Goal: Entertainment & Leisure: Browse casually

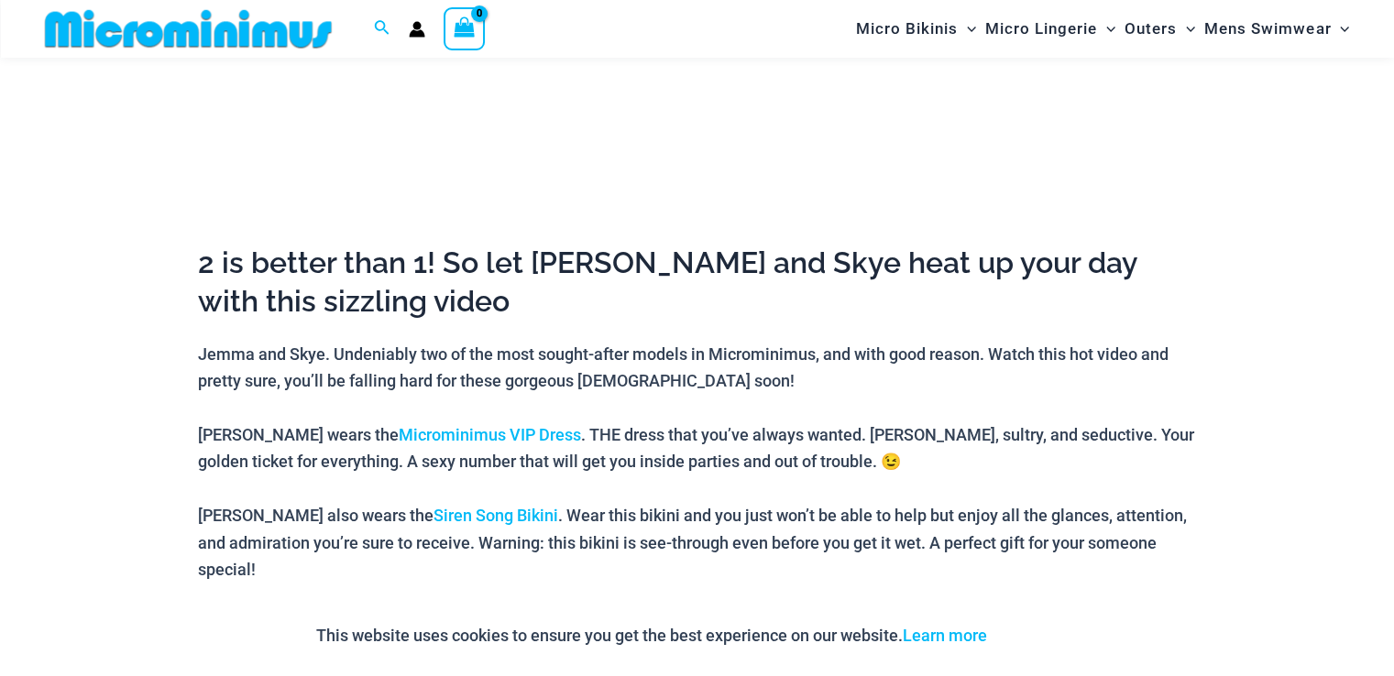
scroll to position [625, 0]
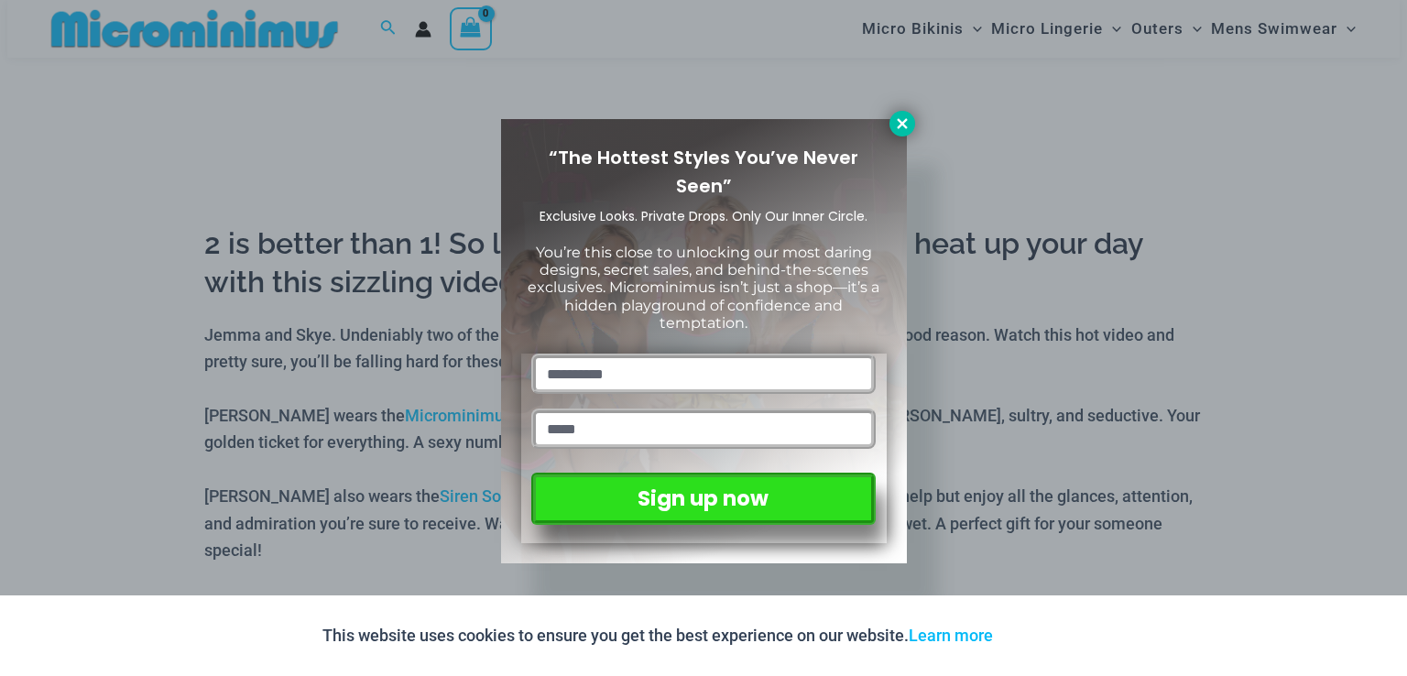
click at [909, 125] on icon at bounding box center [902, 123] width 16 height 16
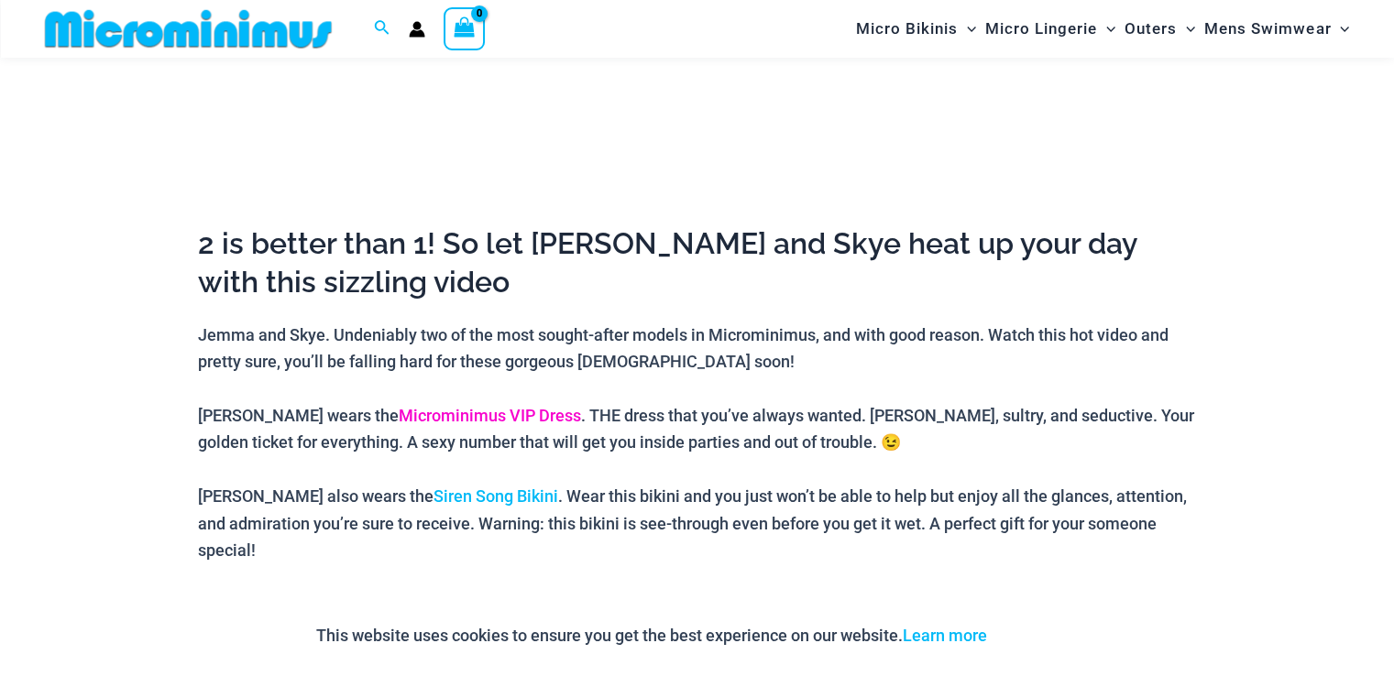
click at [426, 416] on link "Microminimus VIP Dress" at bounding box center [490, 415] width 182 height 19
click at [436, 498] on link "Siren Song Bikini" at bounding box center [495, 496] width 125 height 19
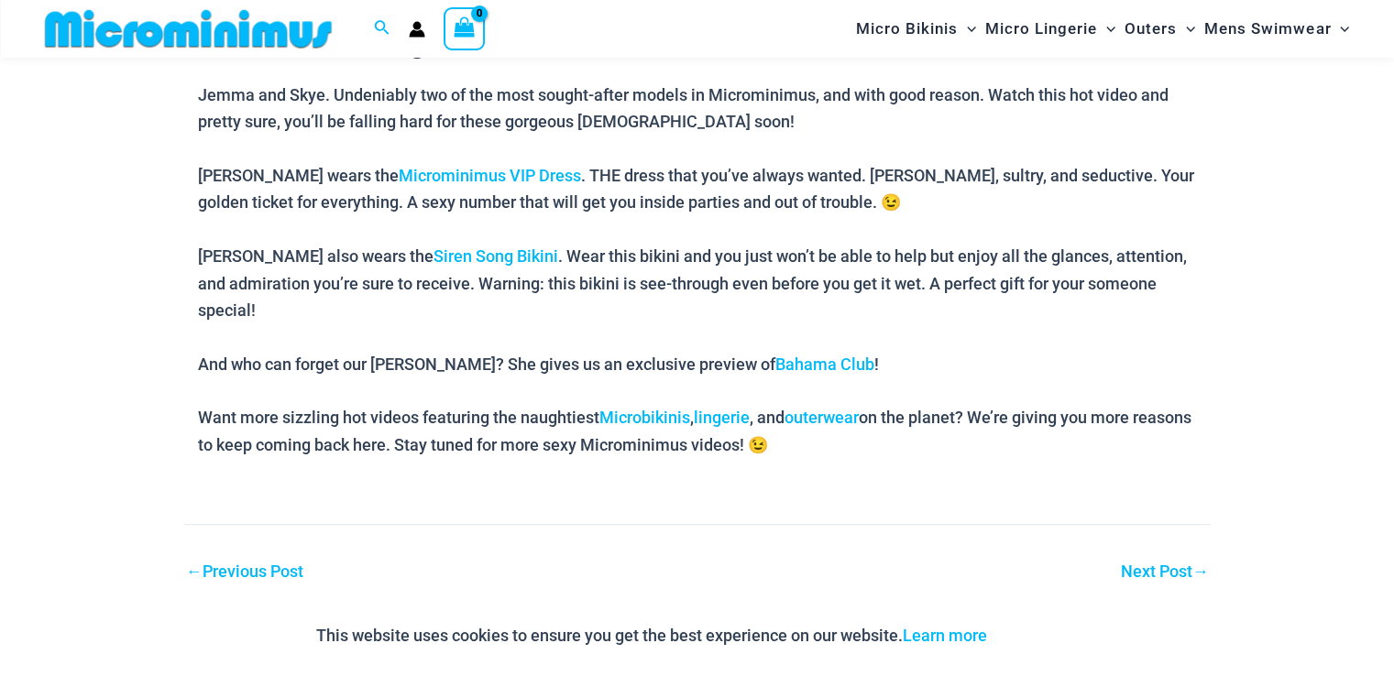
scroll to position [900, 0]
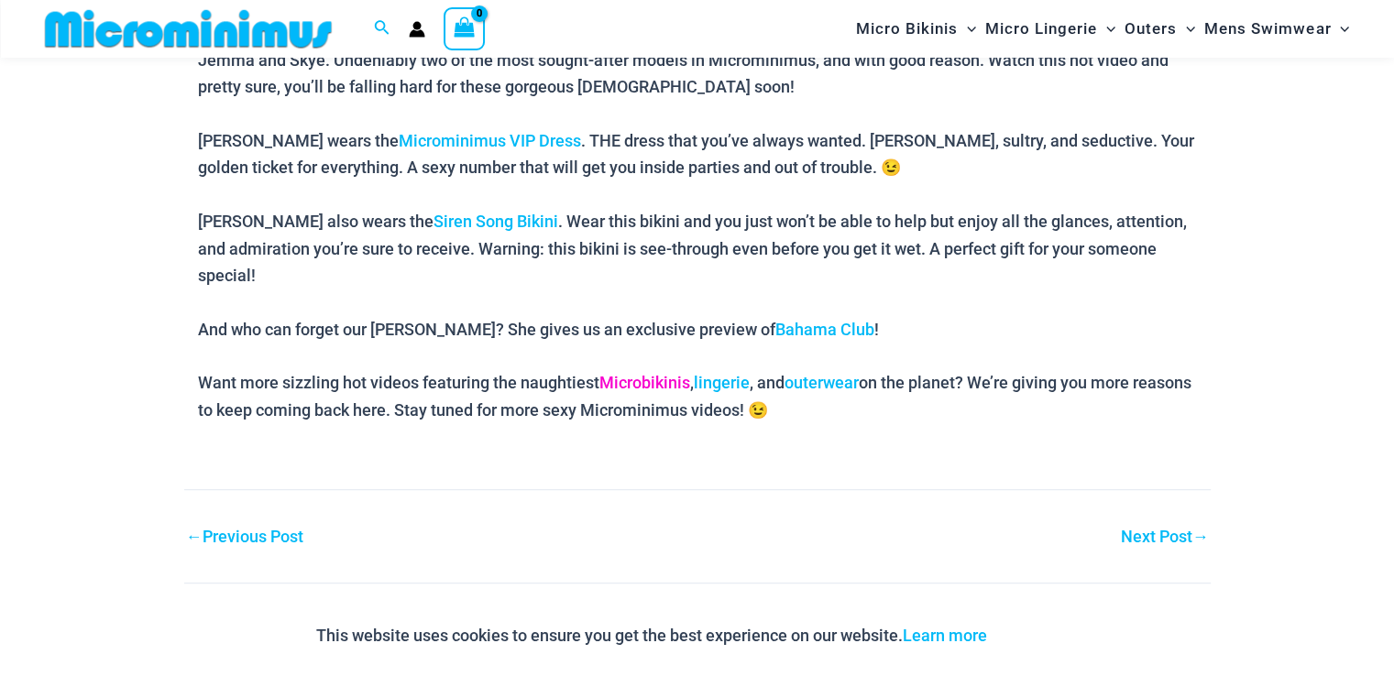
click at [667, 373] on link "Microbikinis" at bounding box center [644, 382] width 91 height 19
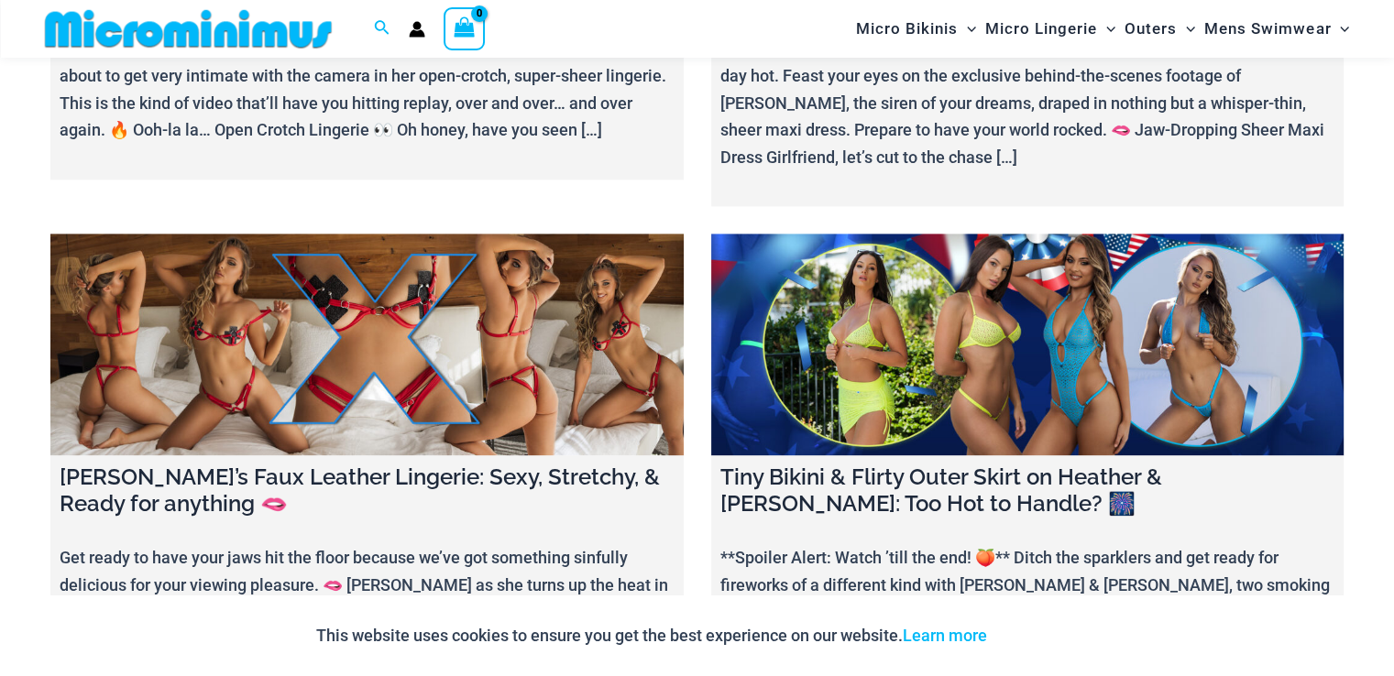
scroll to position [2458, 0]
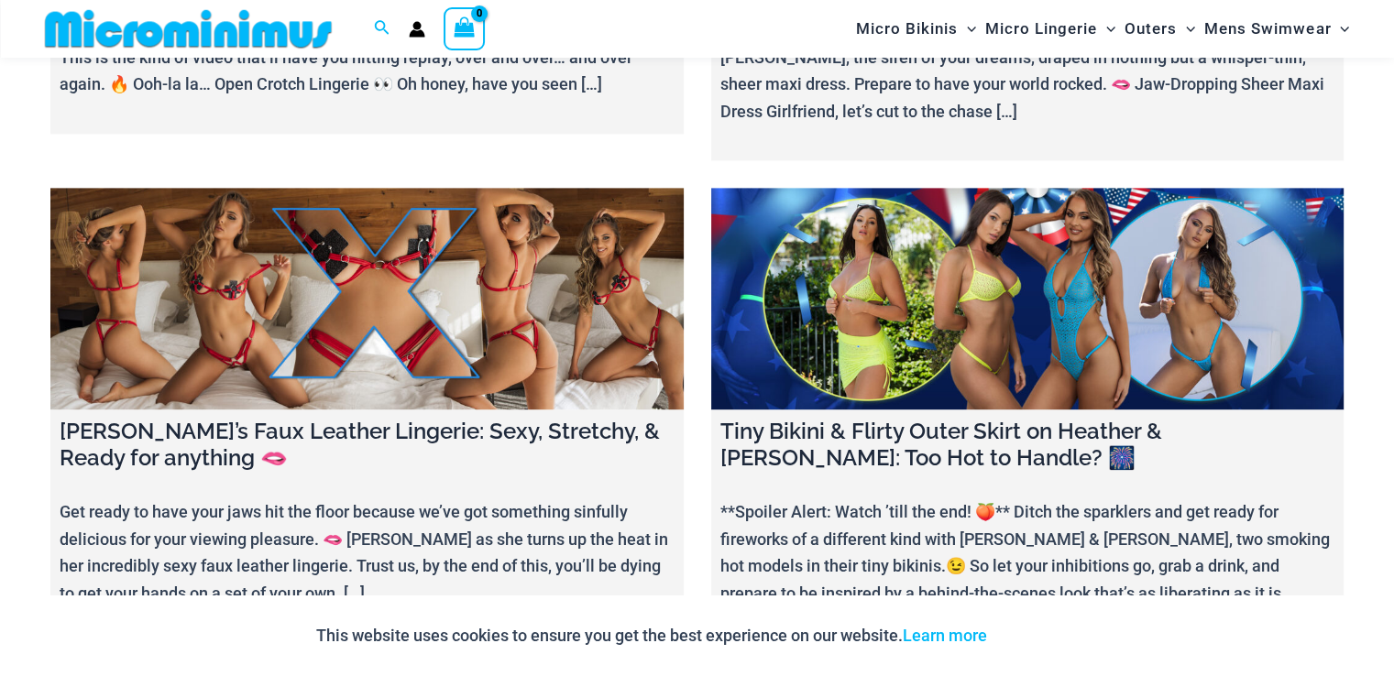
click at [1026, 188] on link at bounding box center [1027, 299] width 633 height 222
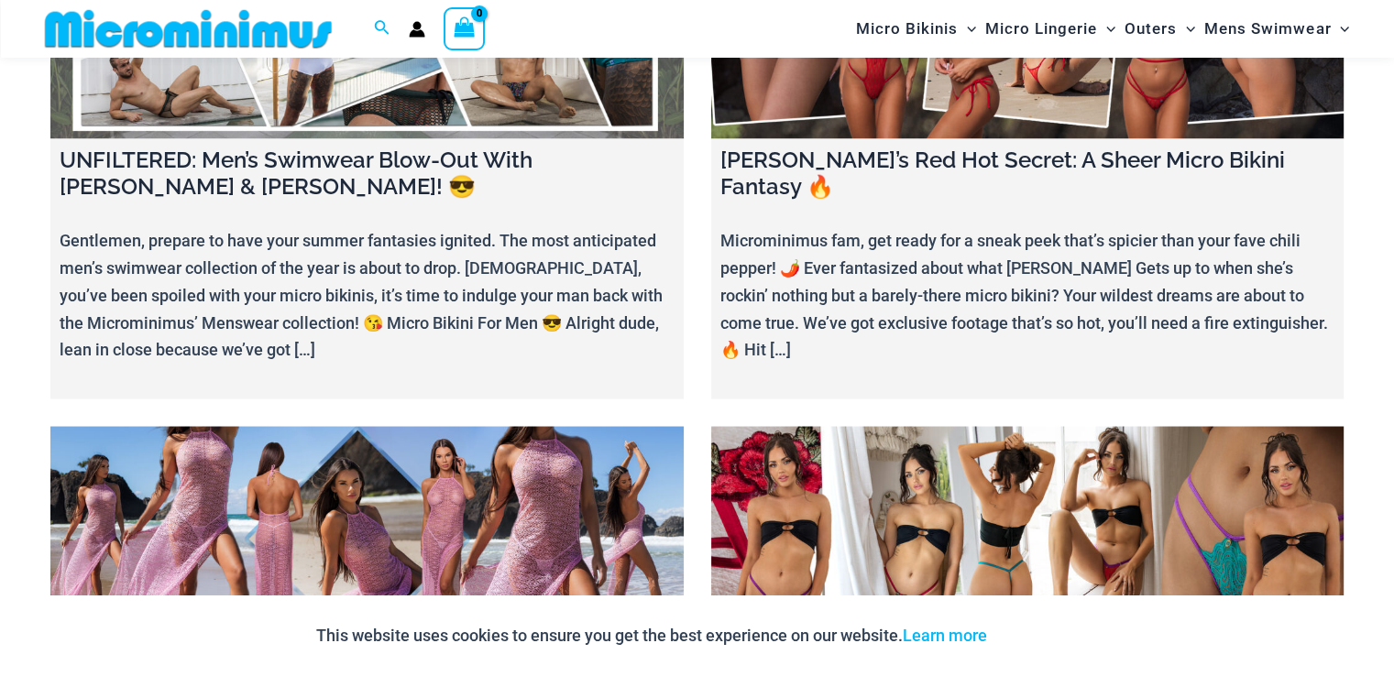
scroll to position [3270, 0]
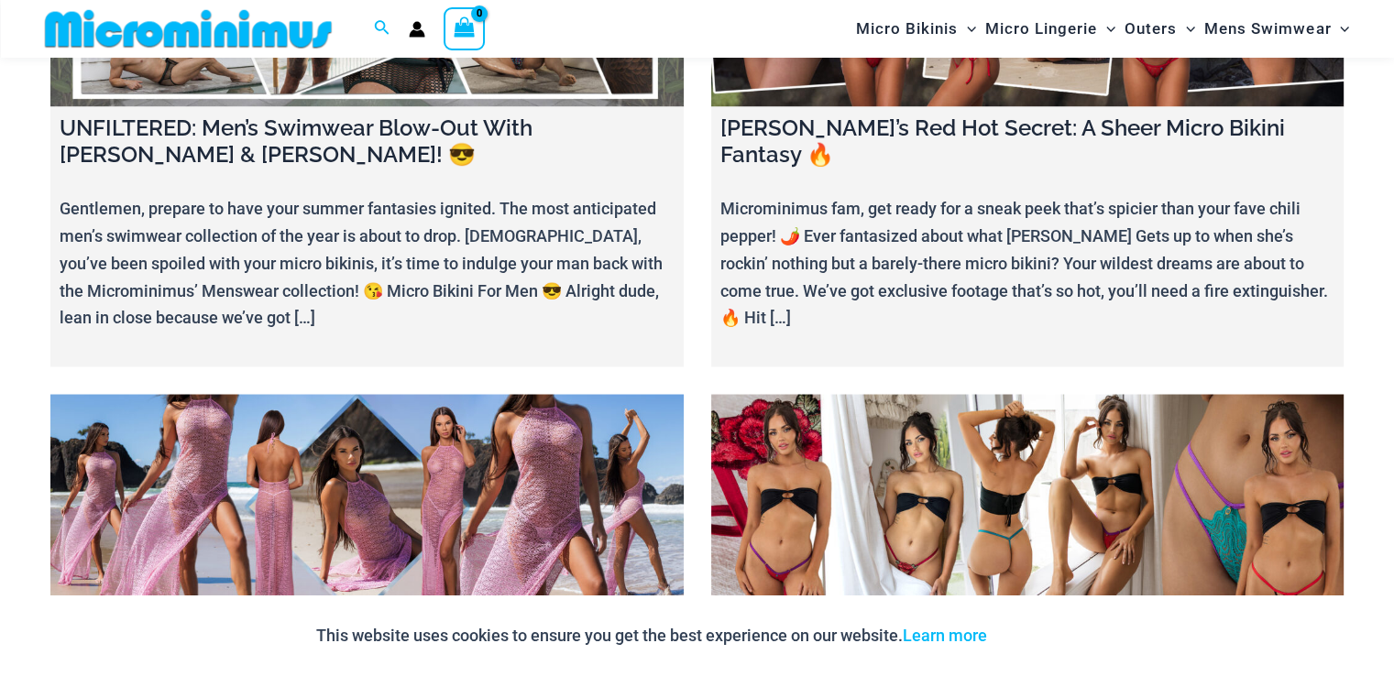
click at [1052, 394] on link at bounding box center [1027, 505] width 633 height 222
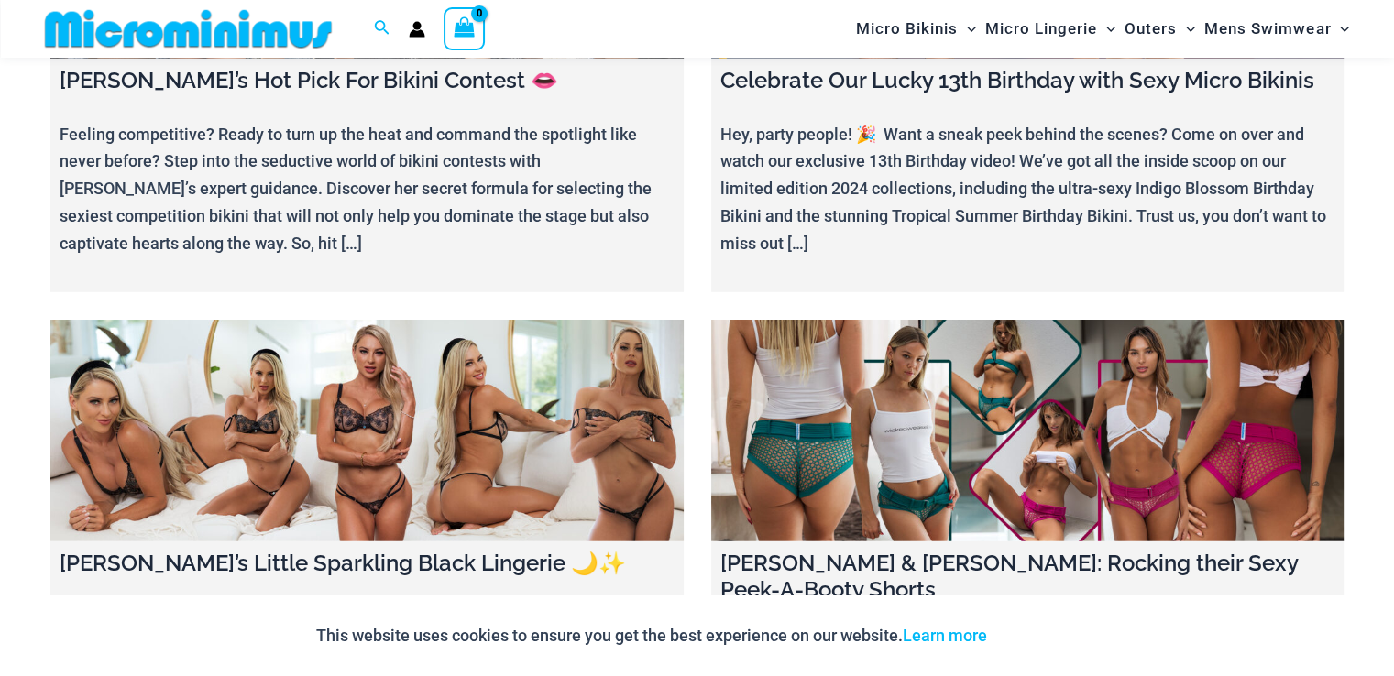
scroll to position [5360, 0]
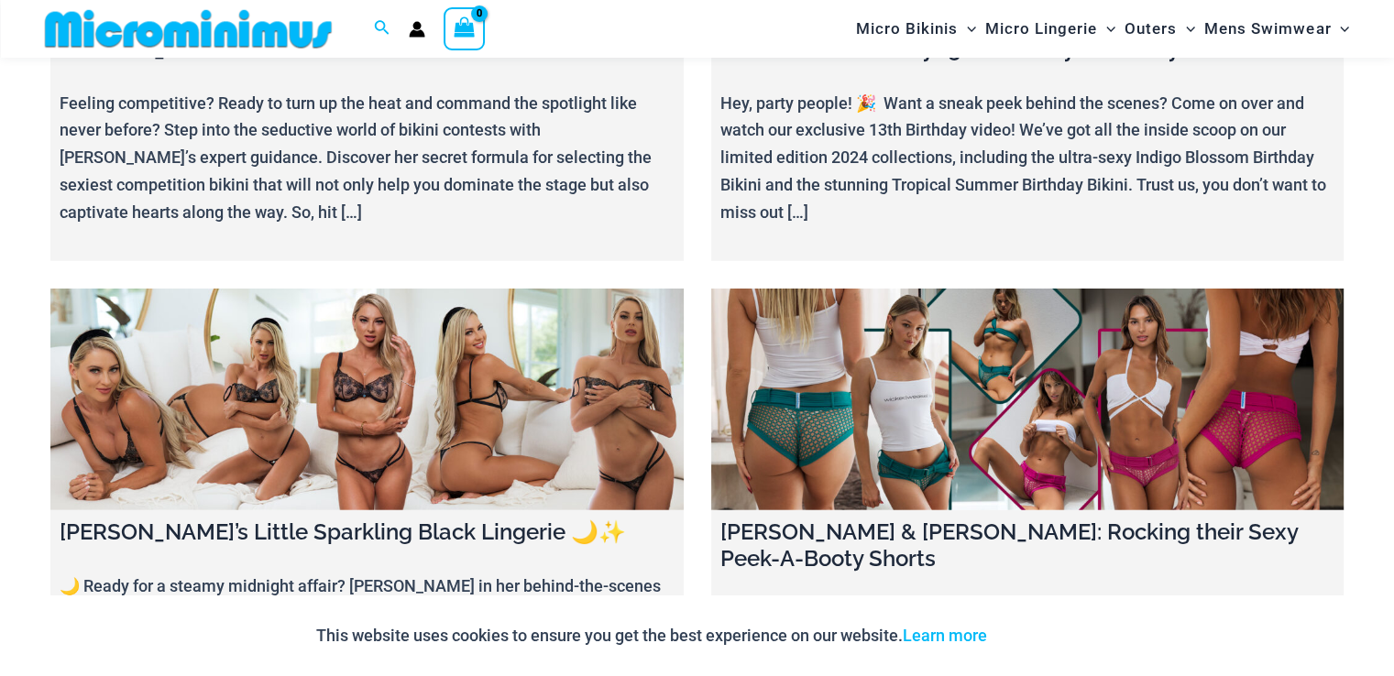
click at [403, 289] on link at bounding box center [366, 400] width 633 height 222
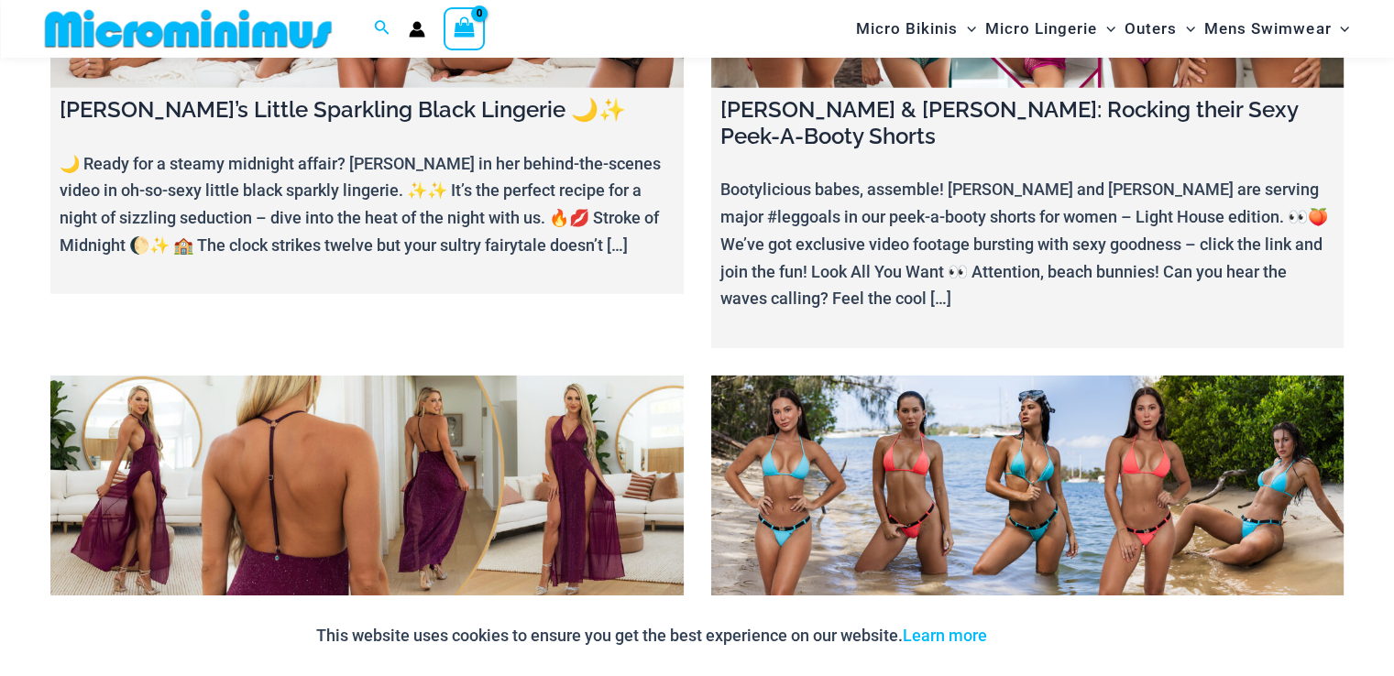
scroll to position [5792, 0]
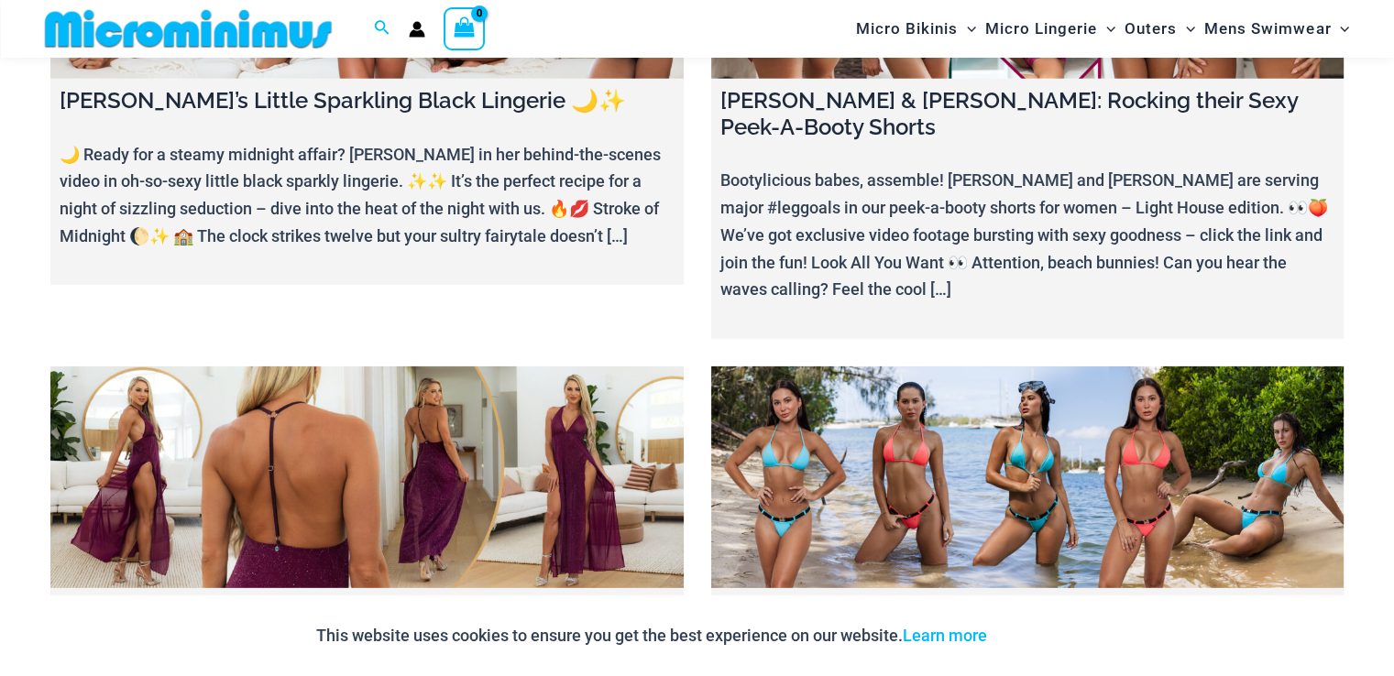
click at [992, 367] on link at bounding box center [1027, 478] width 633 height 222
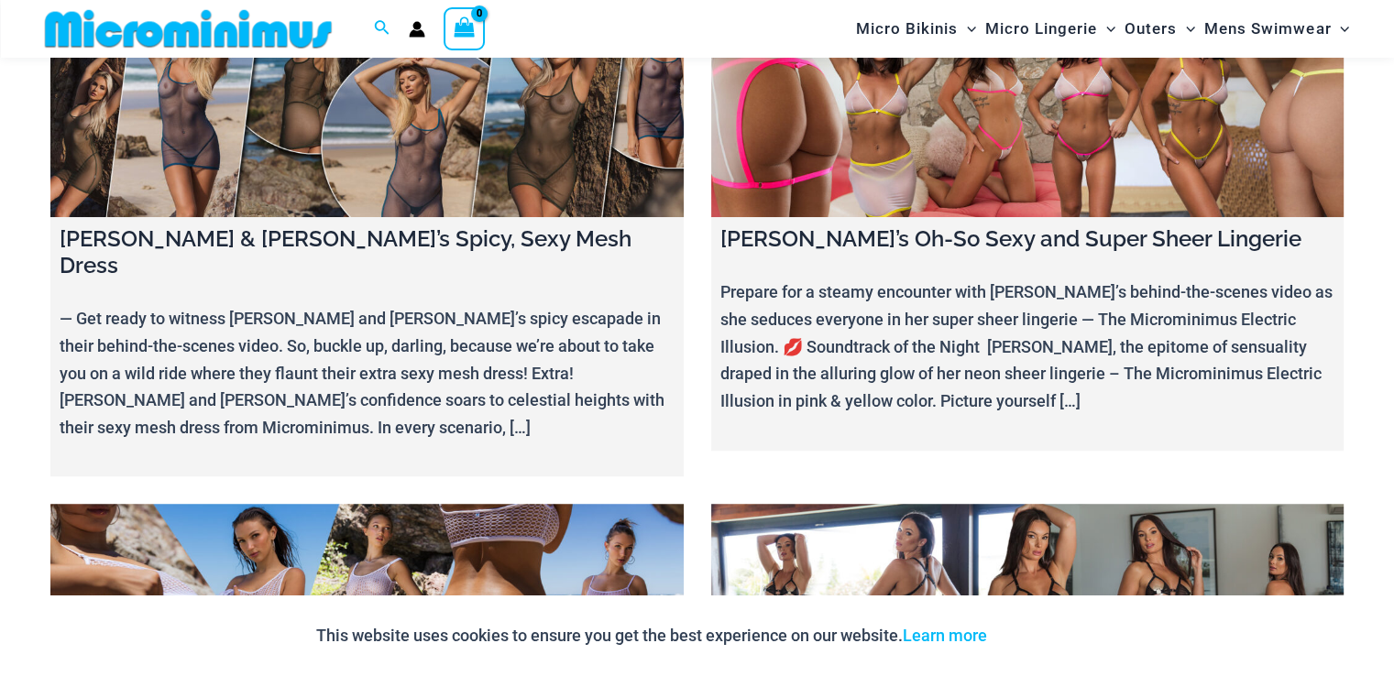
scroll to position [8328, 0]
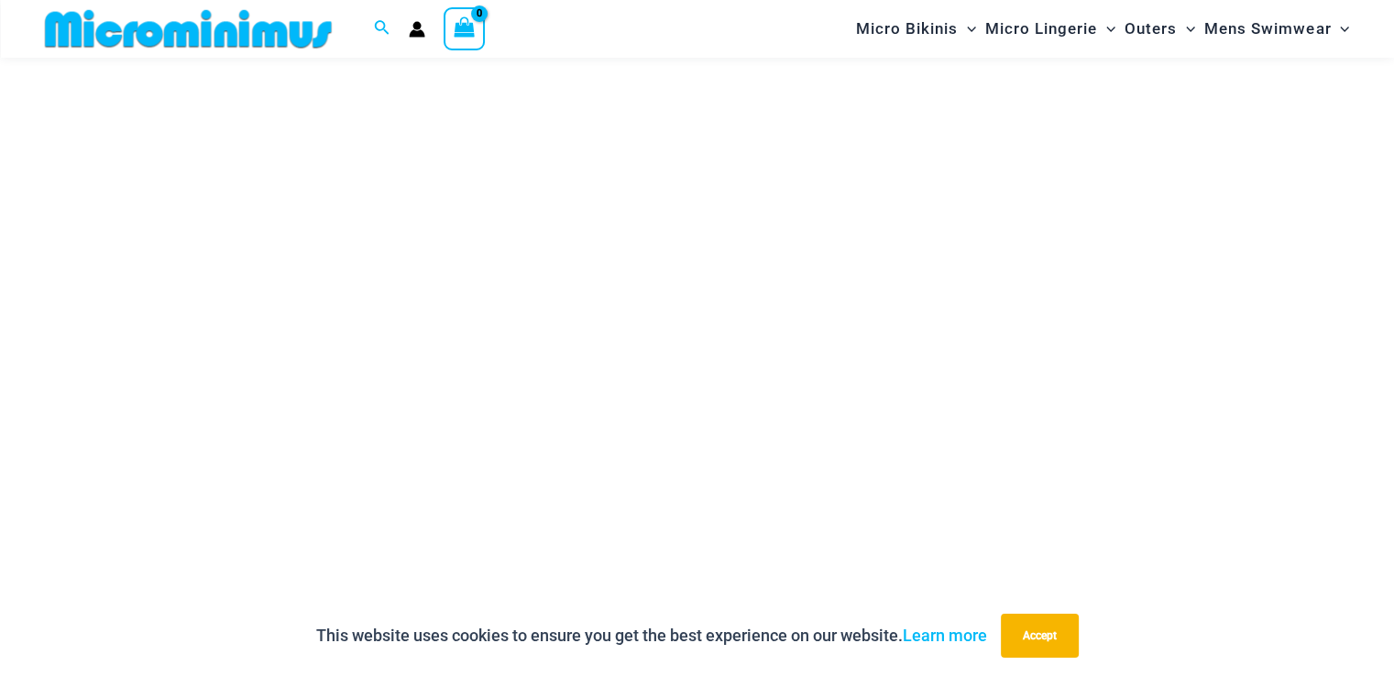
scroll to position [260, 0]
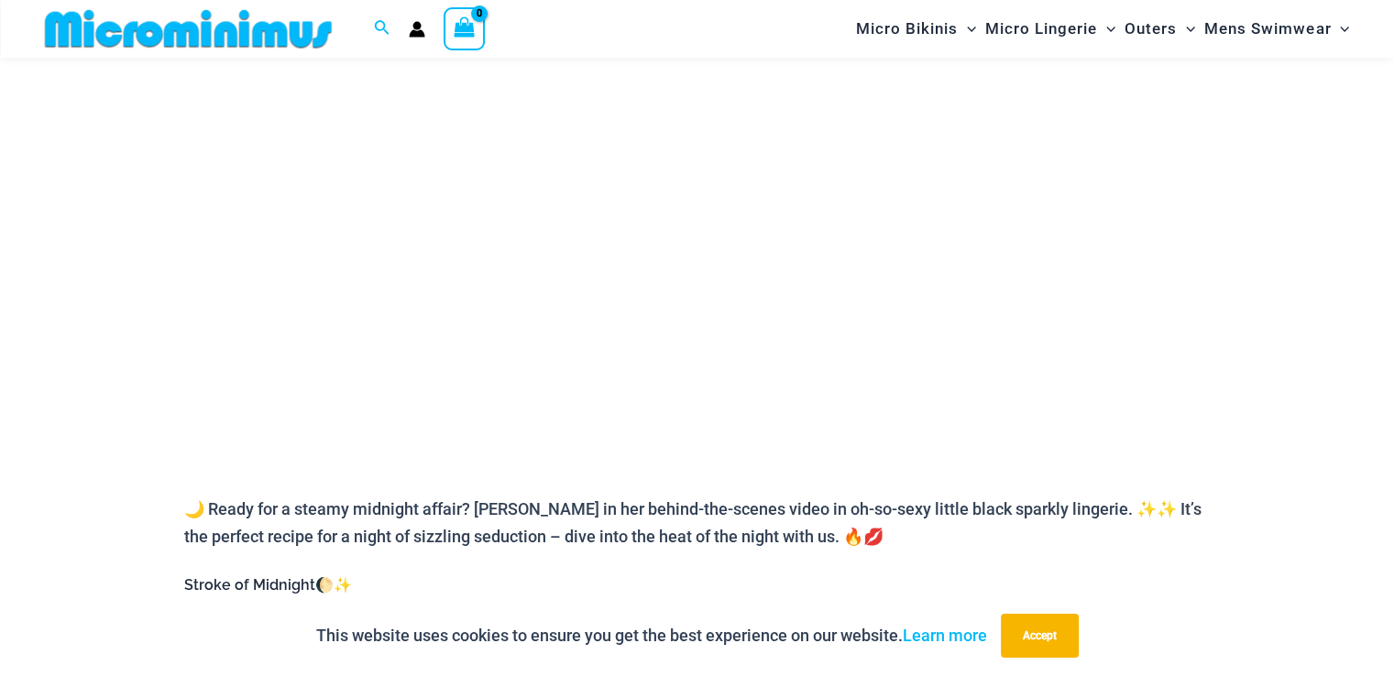
scroll to position [353, 0]
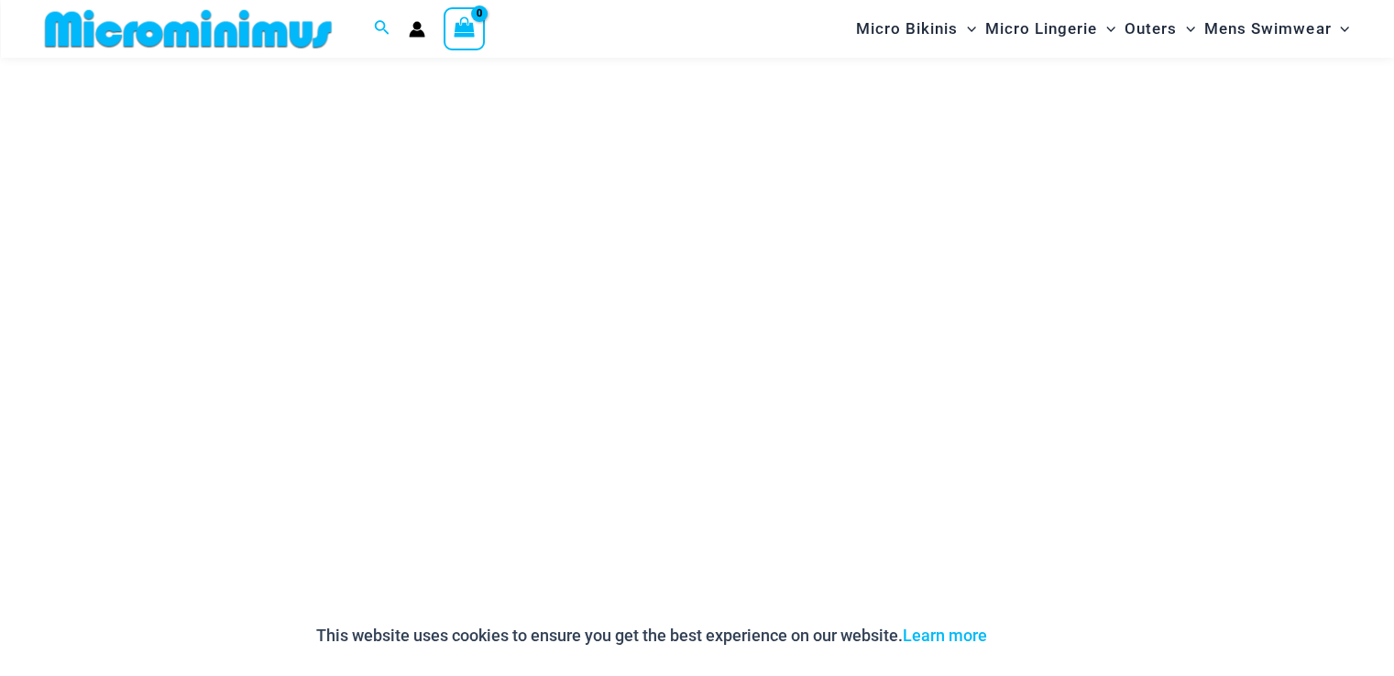
scroll to position [261, 0]
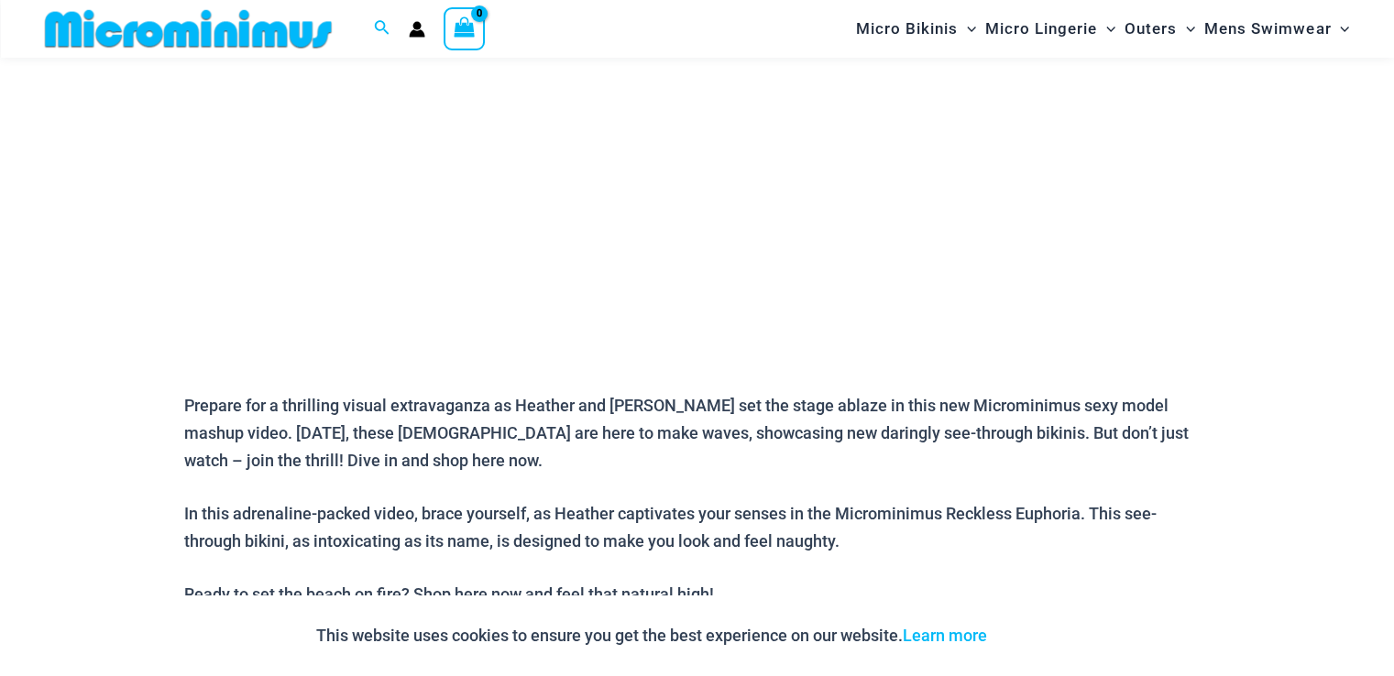
scroll to position [443, 0]
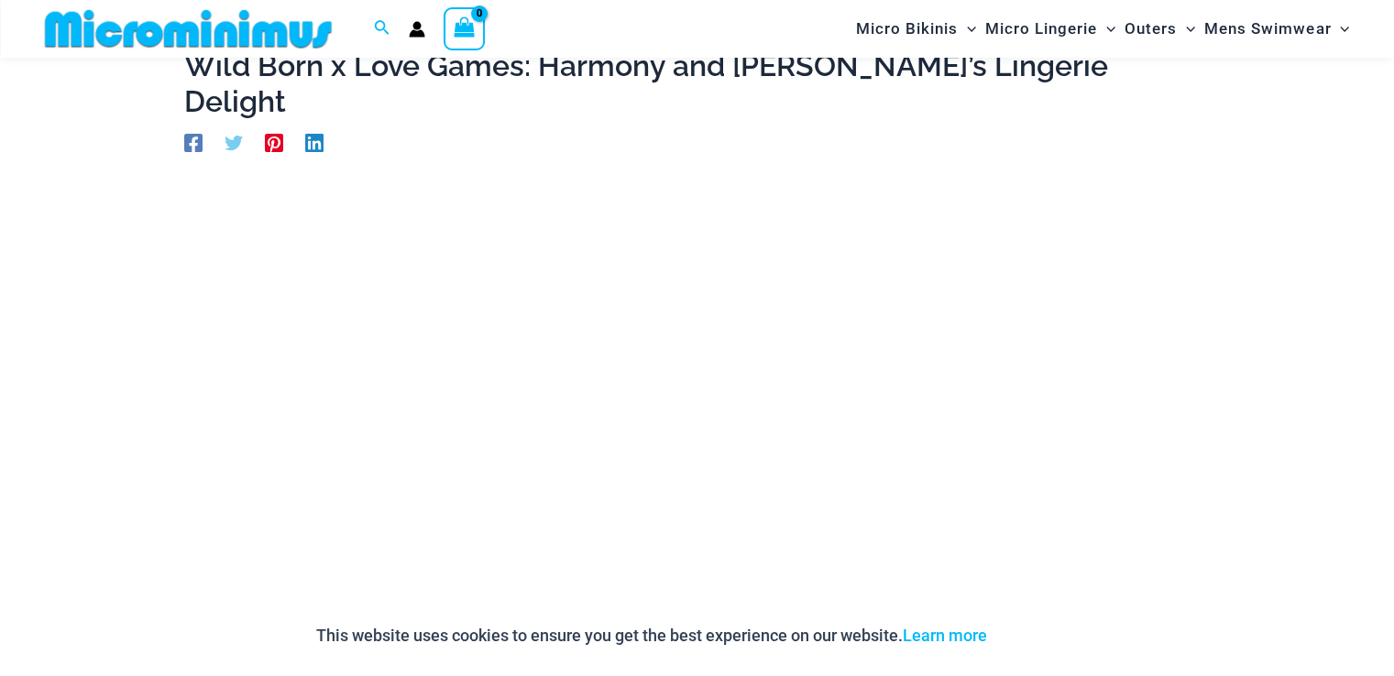
scroll to position [260, 0]
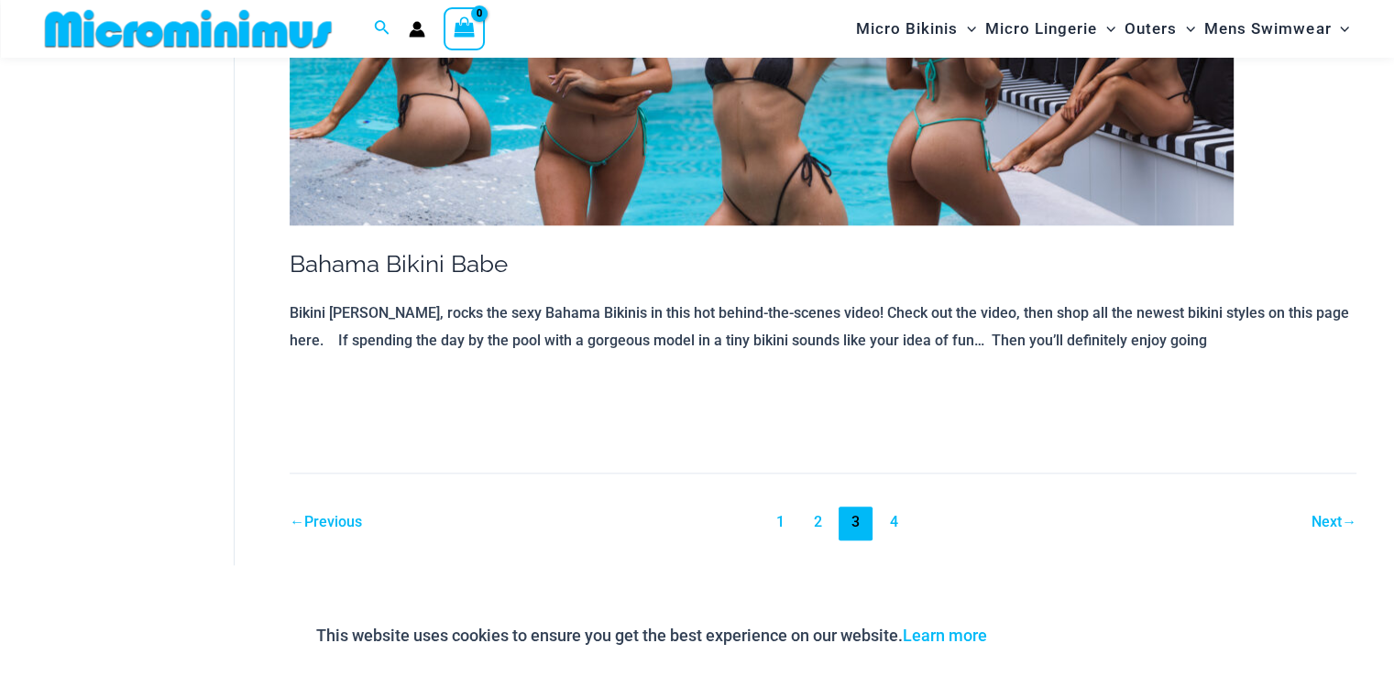
scroll to position [15746, 0]
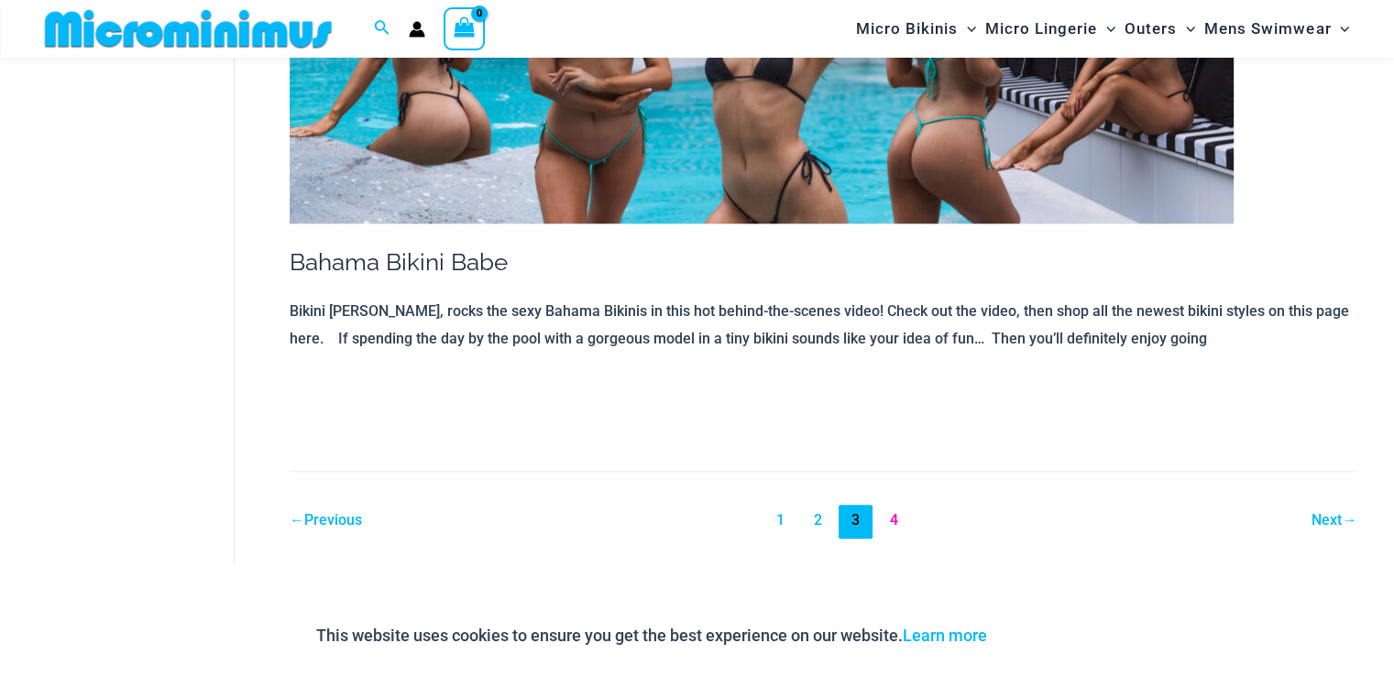
click at [899, 505] on link "4" at bounding box center [893, 522] width 34 height 34
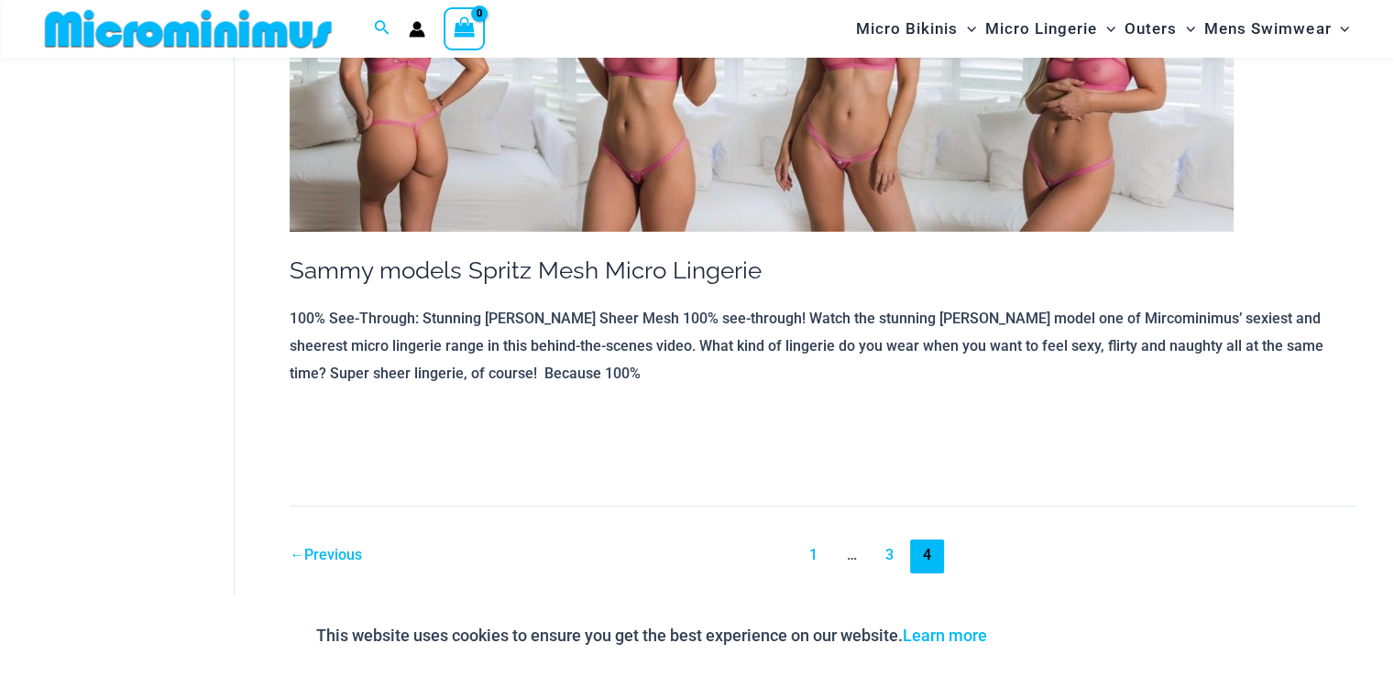
scroll to position [6399, 0]
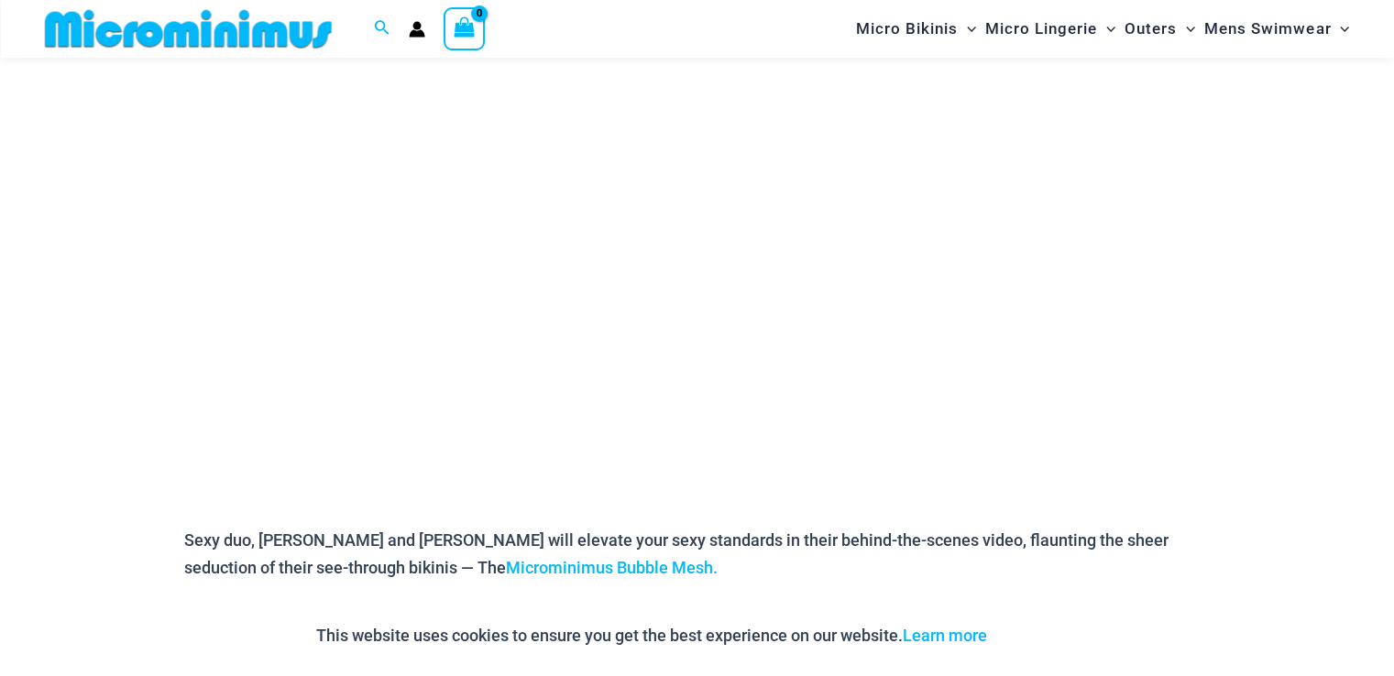
scroll to position [352, 0]
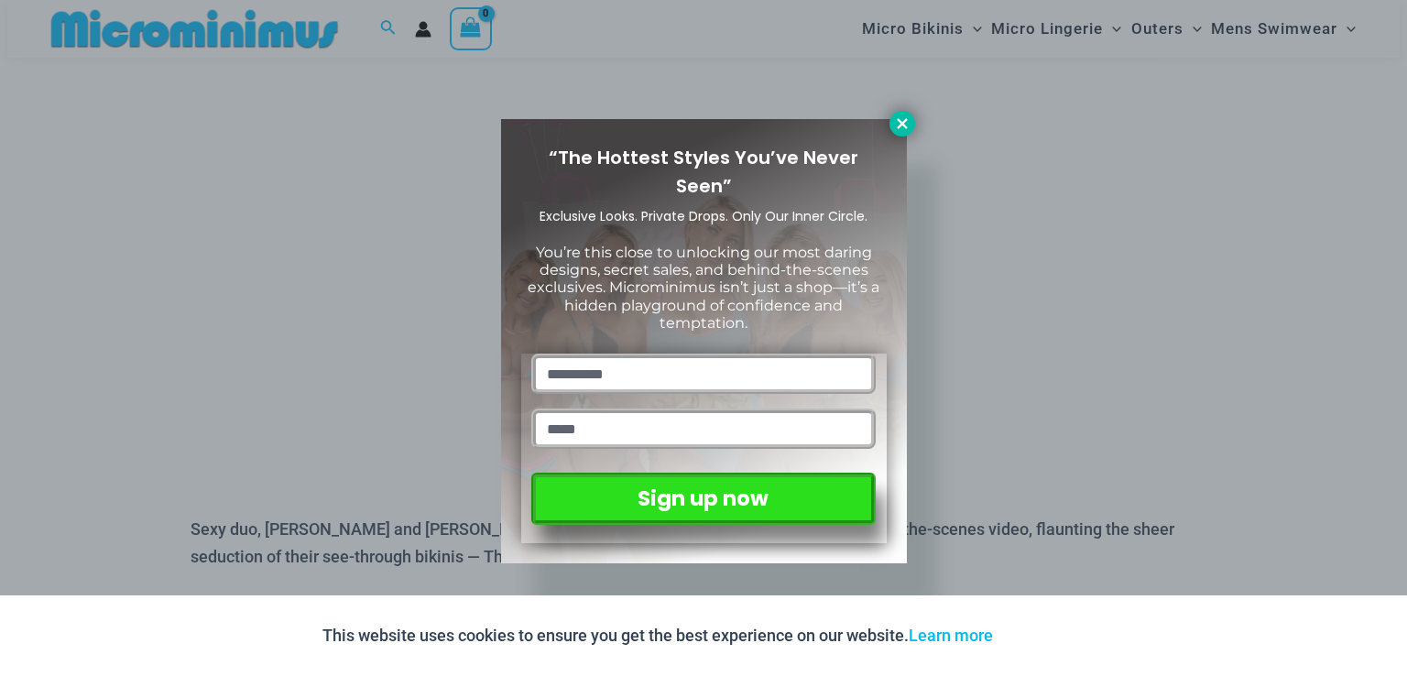
click at [902, 122] on icon at bounding box center [902, 123] width 10 height 10
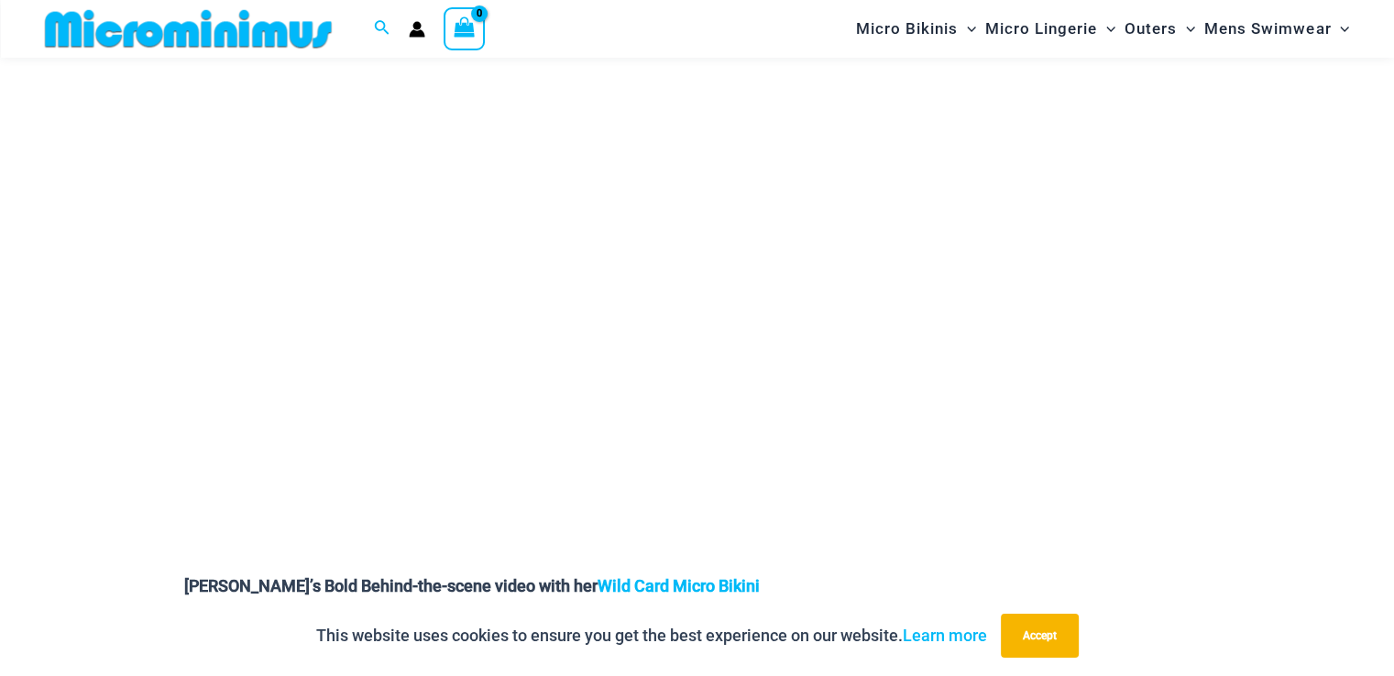
scroll to position [352, 0]
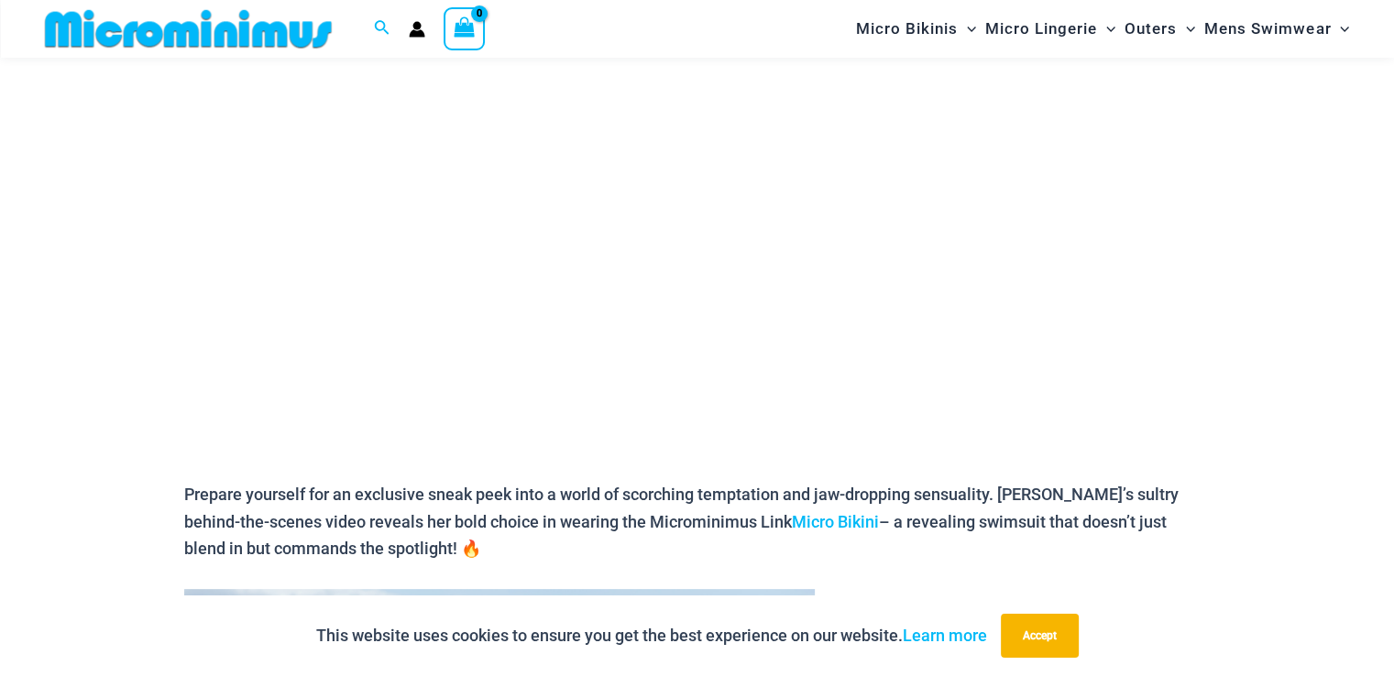
scroll to position [352, 0]
